Goal: Entertainment & Leisure: Consume media (video, audio)

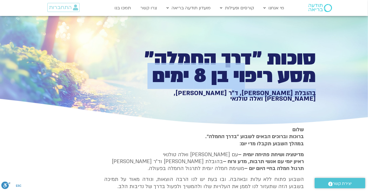
click at [242, 88] on div "סוכות ״דרך החמלה״ מסע ריפוי בן 8 ימים בהובלת [PERSON_NAME], ד״ר [PERSON_NAME], …" at bounding box center [223, 76] width 184 height 52
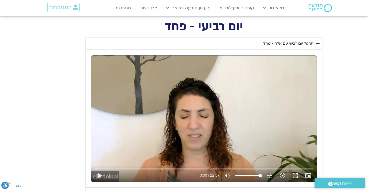
scroll to position [1023, 0]
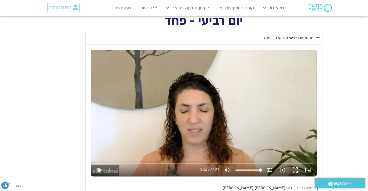
click at [285, 37] on div "תרגול יום רביעי עם אלה - פחד" at bounding box center [288, 38] width 50 height 6
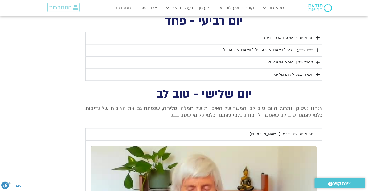
click at [285, 37] on div "תרגול יום רביעי עם אלה - פחד" at bounding box center [288, 38] width 50 height 6
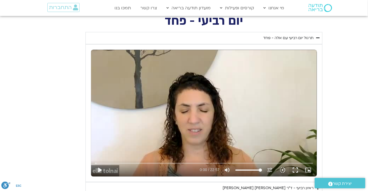
click at [186, 116] on div "Skip Ad play_arrow 0:00 / 22:57 volume_up Mute tune Resolution Auto 240p slow_m…" at bounding box center [204, 113] width 226 height 127
type input "6.942077"
type input "99.3155991735537"
type input "7.026207"
type input "98.489152892562"
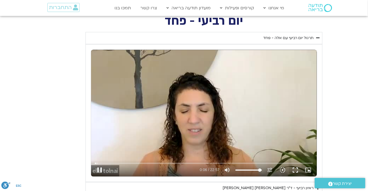
type input "7.060202"
type input "97.6627066115703"
type input "7.141253"
type input "96.8362603305785"
type input "7.158374"
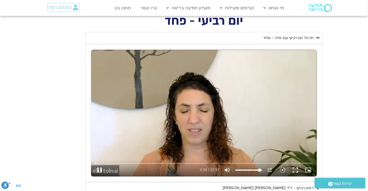
type input "96.0098140495868"
type input "7.175101"
type input "92.7040289256198"
type input "7.191132"
type input "91.0511363636364"
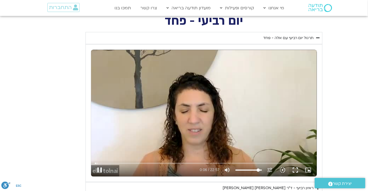
type input "7.2083"
type input "88.5717975206612"
type input "7.224976"
type input "87.7453512396694"
type input "7.241631"
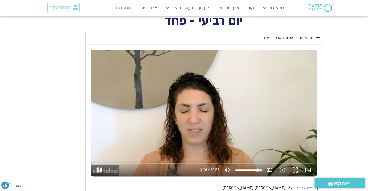
type input "86.9189049586777"
type input "7.275096"
type input "84.4395661157025"
type input "7.29346"
type input "82.786673553719"
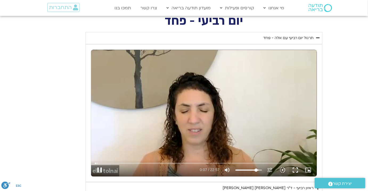
type input "7.308121"
type input "81.1337809917355"
type input "7.325426"
type input "77.8279958677686"
type input "7.341754"
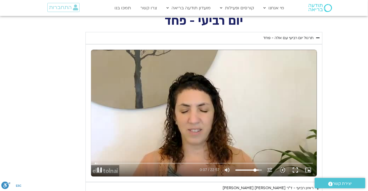
type input "74.5222107438017"
type input "7.358143"
type input "71.2164256198347"
type input "7.37519"
type input "67.084194214876"
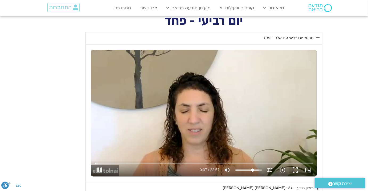
type input "7.391841"
type input "62.9519628099174"
type input "7.408074"
type input "59.6461776859504"
type input "7.42468"
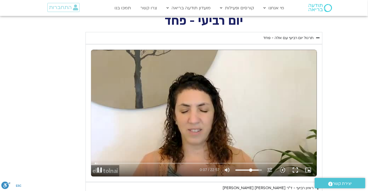
type input "55.5139462809917"
type input "7.441735"
type input "52.2081611570248"
type input "7.458274"
type input "49.7288223140496"
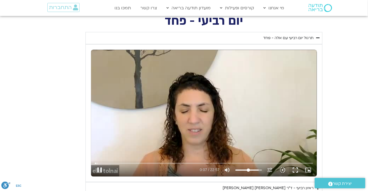
type input "7.475862"
type input "46.4230371900826"
type input "7.491494"
type input "43.1172520661157"
type input "7.508251"
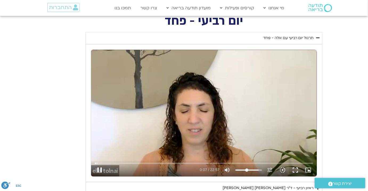
type input "40.6379132231405"
type input "7.525034"
type input "38.985020661157"
type input "7.54182"
type input "37.3321280991736"
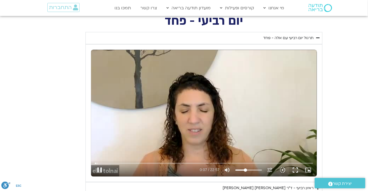
type input "7.675322"
type input "41.4643595041322"
type input "7.691385"
type input "46.4230371900826"
type input "7.708305"
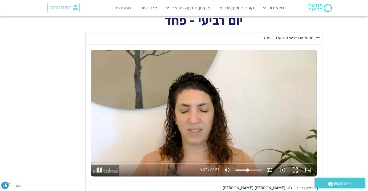
type input "53.8610537190083"
type input "7.726367"
type input "62.1255165289256"
type input "7.741521"
type input "68.7370867768595"
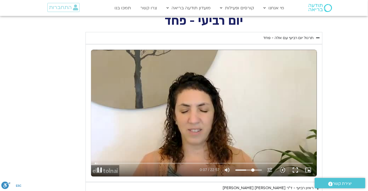
type input "7.757972"
type input "73.6957644628099"
type input "7.775461"
type input "77.8279958677686"
type input "7.793013"
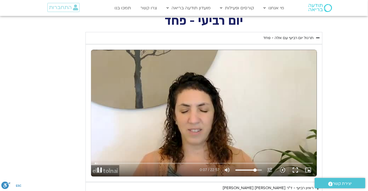
type input "83.6131198347108"
type input "7.81027"
type input "86.9189049586777"
type input "7.824631"
type input "89.3982438016529"
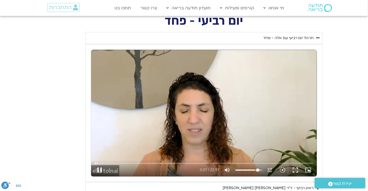
type input "7.841269"
type input "92.7040289256198"
type input "7.858151"
type input "95.183367768595"
type input "7.874654"
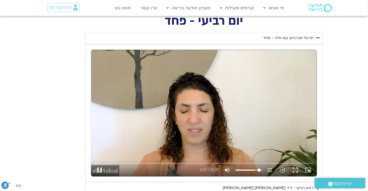
type input "97.6627066115703"
type input "7.891567"
type input "99.3155991735537"
type input "7.908221"
type input "100"
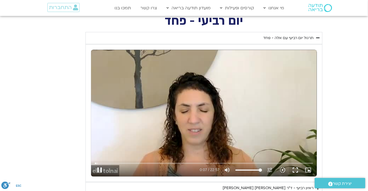
click at [261, 169] on input "Volume" at bounding box center [248, 170] width 27 height 3
click at [240, 95] on div "Skip Ad 4:08 pause 0:18 / 22:57 volume_up Mute tune Resolution Auto 240p slow_m…" at bounding box center [204, 113] width 226 height 127
type input "19.056586"
click at [296, 165] on button "fullscreen" at bounding box center [295, 170] width 13 height 13
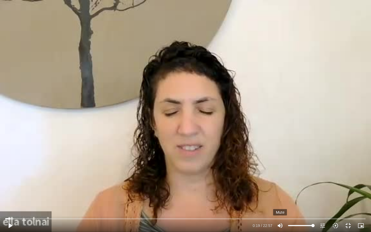
click at [279, 226] on icon "volume_up" at bounding box center [280, 226] width 6 height 6
click at [280, 225] on icon "volume_off" at bounding box center [280, 226] width 6 height 6
type input "100"
click at [209, 131] on div "Skip Ad 17:24 play_arrow 0:19 / 22:57 volume_up Mute tune Resolution Auto 240p …" at bounding box center [185, 116] width 371 height 232
click at [202, 128] on div "Skip Ad 17:24 pause 0:22 / 22:57 volume_up Mute tune Resolution Auto 240p slow_…" at bounding box center [185, 116] width 371 height 232
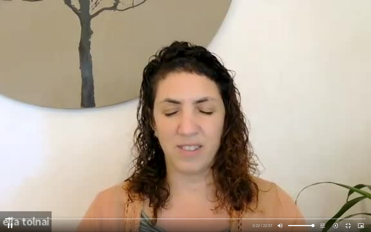
type input "22.323804"
click at [349, 227] on button "fullscreen_exit" at bounding box center [348, 225] width 13 height 13
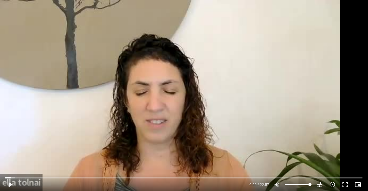
scroll to position [1265, 0]
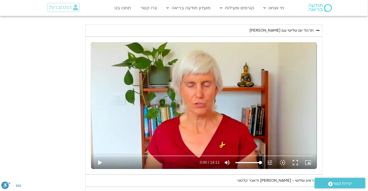
click at [180, 124] on div "Skip Ad play_arrow 0:00 / 14:11 volume_up Mute tune Resolution Auto 240p slow_m…" at bounding box center [204, 105] width 226 height 127
click at [196, 100] on div "Skip Ad pause 0:01 / 14:11 volume_up Mute tune Resolution Auto 240p slow_motion…" at bounding box center [204, 105] width 226 height 127
type input "1.443709"
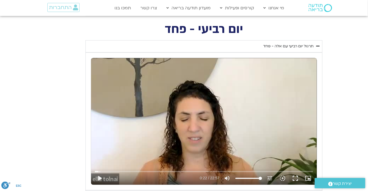
scroll to position [1023, 0]
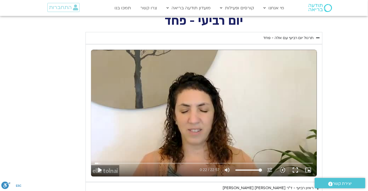
click at [52, 92] on div "יום רביעי - פחד השבוע שלנו מתחיל מהבסיס, תרגול של חמלה עצמית – נוכחת וקשובה בתו…" at bounding box center [183, 117] width 277 height 203
click at [219, 99] on div "Skip Ad 3:00 play_arrow 0:22 / 22:57 volume_up Mute tune Resolution Auto 240p s…" at bounding box center [204, 113] width 226 height 127
click at [203, 110] on div "Skip Ad 3:00 pause 0:23 / 22:57 volume_up Mute tune Resolution Auto 240p slow_m…" at bounding box center [204, 113] width 226 height 127
drag, startPoint x: 99, startPoint y: 161, endPoint x: 93, endPoint y: 162, distance: 5.8
click at [95, 162] on input "Seek" at bounding box center [204, 163] width 218 height 3
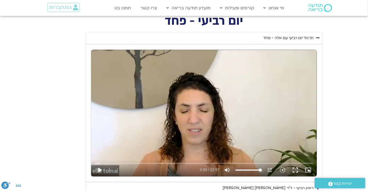
click at [184, 102] on div "Skip Ad 0:00 play_arrow 0:00 / 22:57 volume_up Mute tune Resolution Auto 240p s…" at bounding box center [204, 113] width 226 height 127
type input "5.985485"
type input "96.8362603305785"
type input "6.070546"
type input "96.0098140495868"
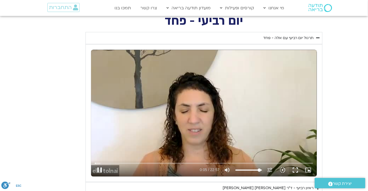
type input "6.08492"
type input "95.183367768595"
type input "6.107833"
type input "93.5304752066116"
type input "6.118898"
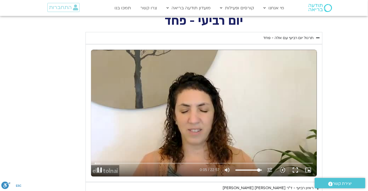
type input "91.8775826446281"
type input "6.135245"
type input "91.0511363636364"
type input "6.152732"
type input "89.3982438016529"
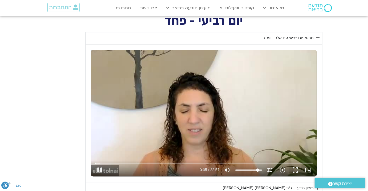
type input "6.169073"
type input "87.7453512396694"
type input "6.18544"
type input "86.092458677686"
type input "6.201839"
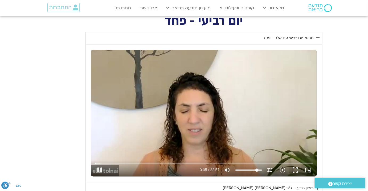
type input "84.4395661157025"
type input "6.268602"
type input "83.6131198347108"
type input "6.285257"
type input "82.786673553719"
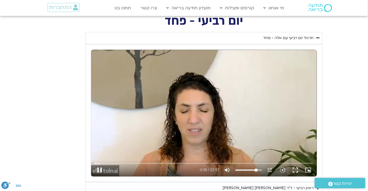
type input "6.335704"
type input "81.9602272727273"
type input "6.351911"
type input "81.1337809917355"
type input "6.368699"
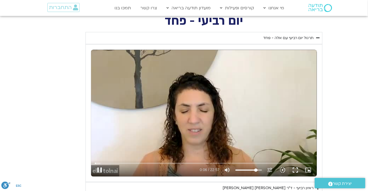
type input "80.3073347107438"
type input "6.384531"
type input "77.8279958677686"
type input "6.40176"
type input "75.3486570247934"
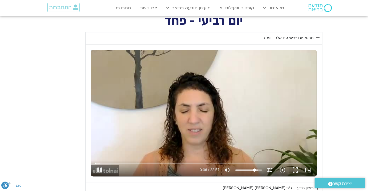
type input "6.418677"
type input "74.5222107438017"
type input "6.435332"
type input "73.6957644628099"
type input "6.468595"
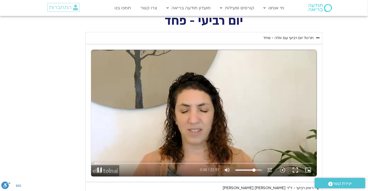
type input "72.8693181818182"
type input "6.501542"
type input "70.389979338843"
type input "6.518401"
type input "69.5635330578512"
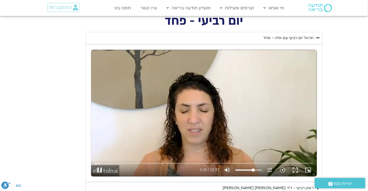
type input "6.534734"
type input "68.7370867768595"
type input "6.909234"
drag, startPoint x: 259, startPoint y: 169, endPoint x: 253, endPoint y: 168, distance: 6.7
type input "68.7370867768595"
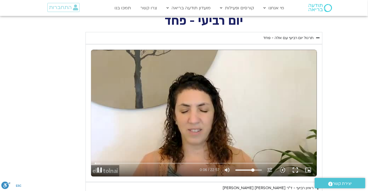
click at [253, 169] on input "Volume" at bounding box center [248, 170] width 27 height 3
click at [294, 167] on button "fullscreen" at bounding box center [295, 170] width 13 height 13
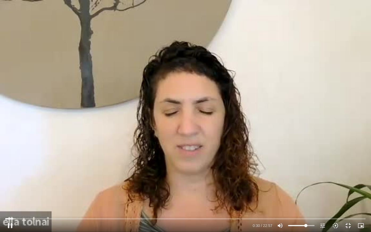
click at [101, 144] on div "Skip Ad 20:41 pause 0:30 / 22:57 volume_up Mute tune Resolution Auto 240p slow_…" at bounding box center [185, 116] width 371 height 232
type input "30.345689"
click at [348, 224] on button "fullscreen_exit" at bounding box center [348, 225] width 13 height 13
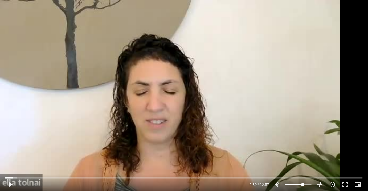
scroll to position [829, 0]
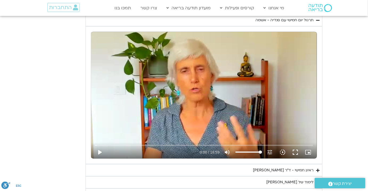
click at [231, 115] on div "Skip Ad play_arrow 0:00 / 18:59 volume_up Mute tune Resolution Auto 240p slow_m…" at bounding box center [204, 95] width 226 height 127
drag, startPoint x: 294, startPoint y: 149, endPoint x: 294, endPoint y: 179, distance: 29.3
click at [294, 149] on button "fullscreen" at bounding box center [295, 152] width 13 height 13
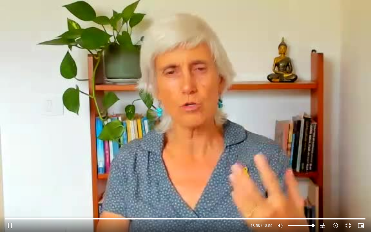
drag, startPoint x: 256, startPoint y: 158, endPoint x: 242, endPoint y: 152, distance: 15.1
click at [250, 155] on div "Skip Ad 16:37 pause 18:58 / 18:59 volume_up Mute tune Resolution Auto 240p slow…" at bounding box center [185, 116] width 371 height 232
type input "1138.721184"
click at [349, 224] on button "fullscreen_exit" at bounding box center [348, 225] width 13 height 13
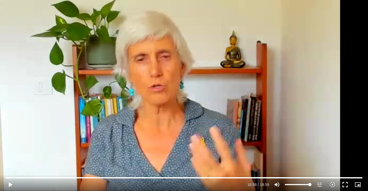
scroll to position [878, 0]
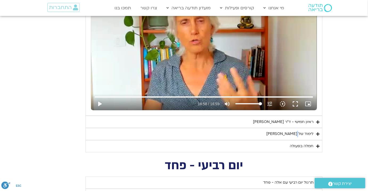
click at [299, 132] on div "לימוד של [PERSON_NAME]" at bounding box center [289, 134] width 47 height 6
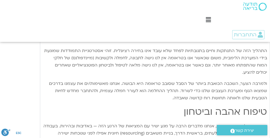
scroll to position [1120, 0]
drag, startPoint x: 210, startPoint y: 72, endPoint x: 197, endPoint y: 74, distance: 13.0
click at [197, 80] on p "ולמרבה הצער, השכבה הכואבת ביותר של הסבל שסובב טראומה היא הבושה. אנחנו מאשימות/י…" at bounding box center [155, 91] width 224 height 22
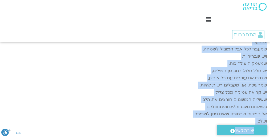
scroll to position [1502, 0]
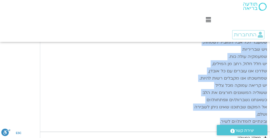
drag, startPoint x: 267, startPoint y: 56, endPoint x: 202, endPoint y: 111, distance: 84.5
click at [202, 111] on p "יש שבירות שממנה נולדת השלמות, יש התנפצות שממנה פורח הבלתי־נשבר. יש צער שמעבר לכ…" at bounding box center [155, 64] width 224 height 122
copy p "יש שבירות שממנה נולדת השלמות, יש התנפצות שממנה פורח הבלתי־נשבר. יש צער שמעבר לכ…"
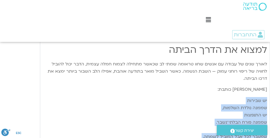
scroll to position [1413, 0]
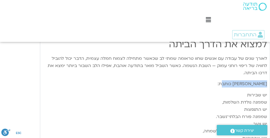
drag, startPoint x: 267, startPoint y: 72, endPoint x: 223, endPoint y: 75, distance: 43.2
click at [222, 80] on p "[PERSON_NAME] כותבת:" at bounding box center [155, 83] width 224 height 7
copy p "[PERSON_NAME] כותבת:"
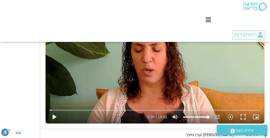
scroll to position [721, 0]
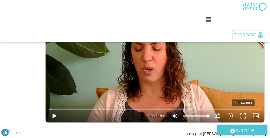
click at [244, 114] on button "fullscreen" at bounding box center [242, 115] width 13 height 13
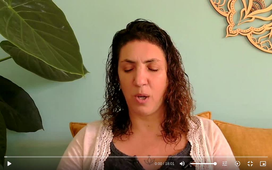
click at [144, 130] on div "Skip Ad 8:45 play_arrow 0:00 / 18:01 volume_up Mute tune Resolution Auto 240p s…" at bounding box center [136, 85] width 272 height 170
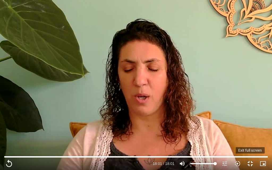
click at [250, 164] on button "fullscreen_exit" at bounding box center [250, 163] width 13 height 13
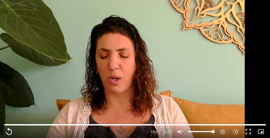
scroll to position [807, 0]
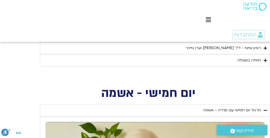
click at [253, 59] on div "חמלה בפעולה" at bounding box center [249, 60] width 24 height 6
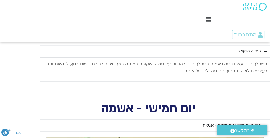
scroll to position [825, 0]
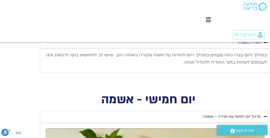
type input "1081.16"
